Goal: Check status: Check status

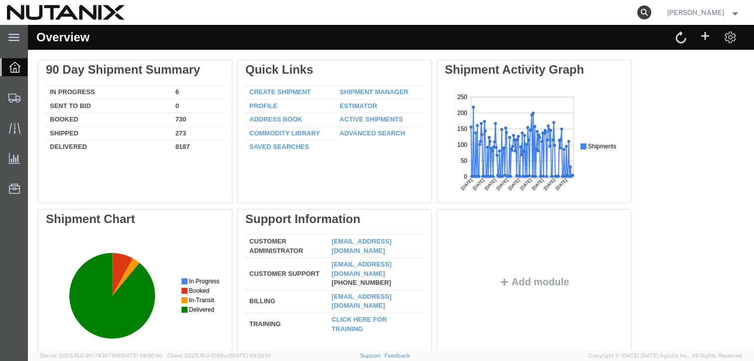
click at [651, 12] on icon at bounding box center [644, 12] width 14 height 14
paste input "AG-56835004"
drag, startPoint x: 378, startPoint y: 12, endPoint x: 317, endPoint y: 10, distance: 61.3
click at [317, 10] on div "AG-56835004" at bounding box center [392, 12] width 521 height 25
type input "56835004"
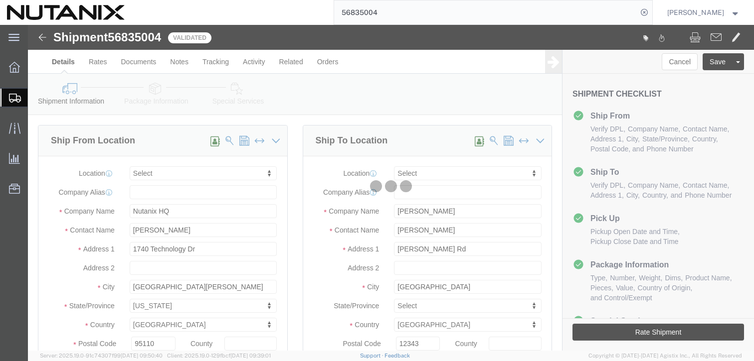
select select
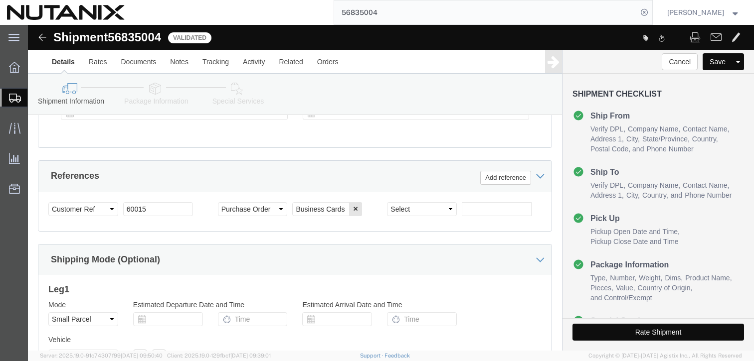
scroll to position [514, 0]
